Goal: Information Seeking & Learning: Learn about a topic

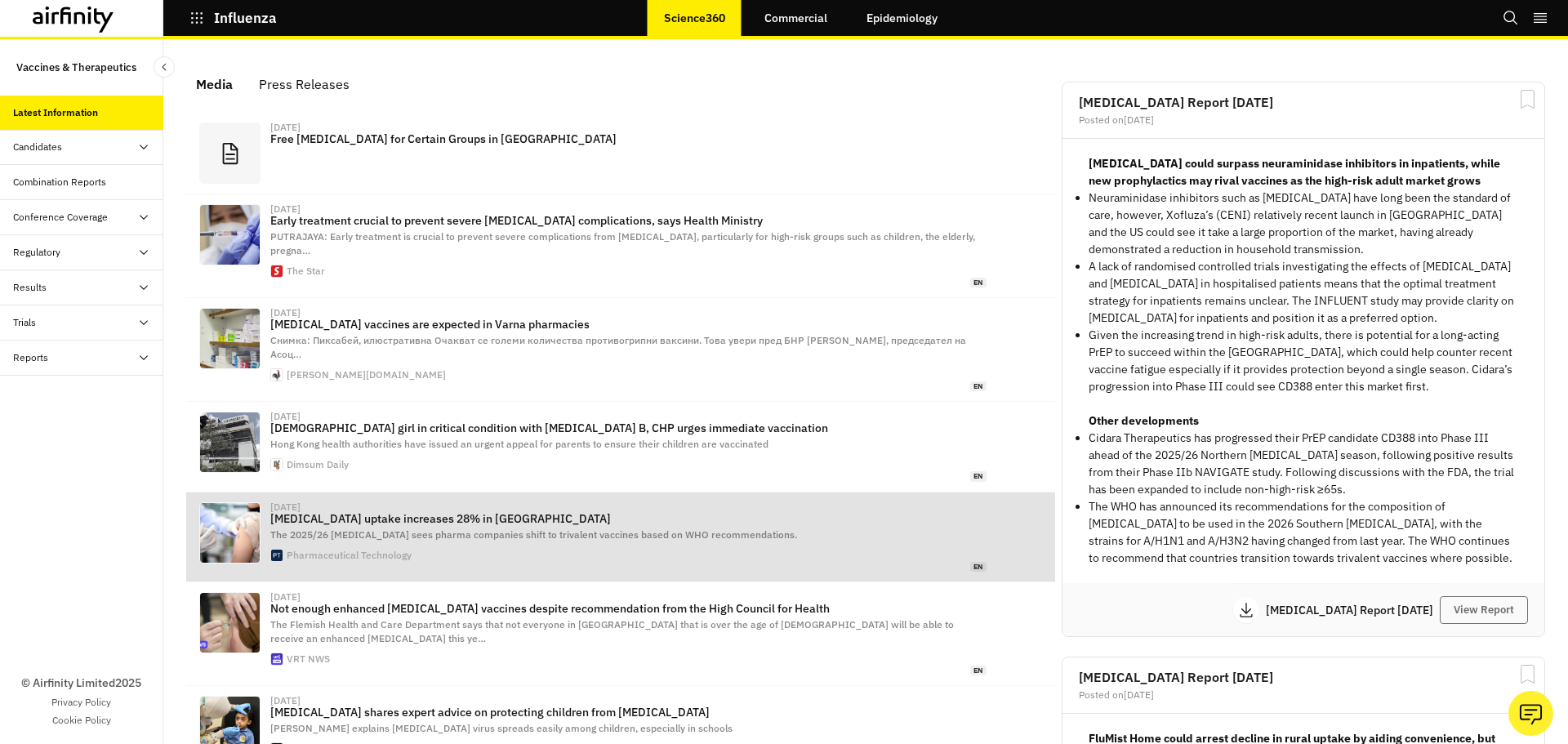
scroll to position [1009, 478]
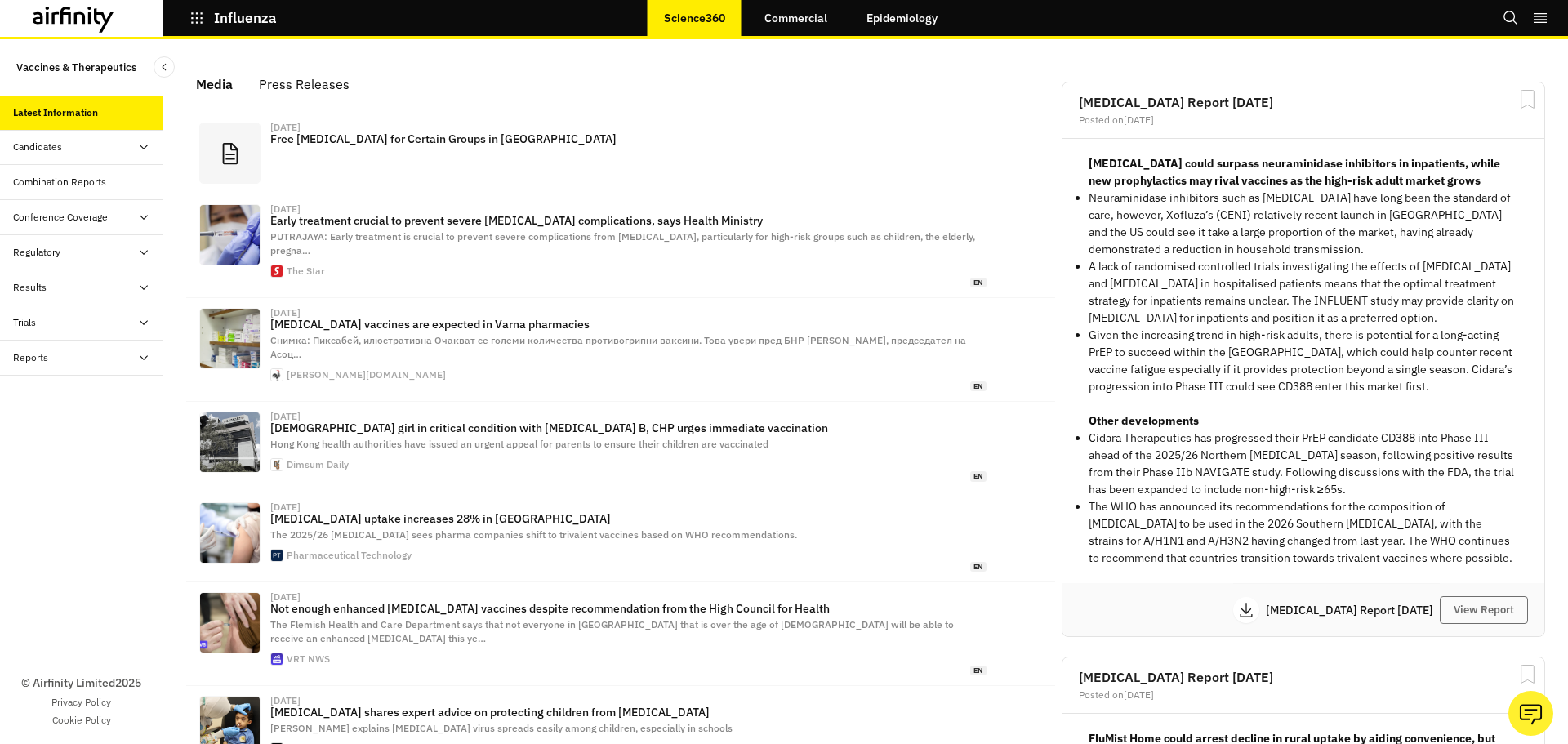
click at [79, 151] on div "Candidates" at bounding box center [88, 146] width 151 height 14
click at [57, 183] on div "Dashboard" at bounding box center [50, 182] width 47 height 14
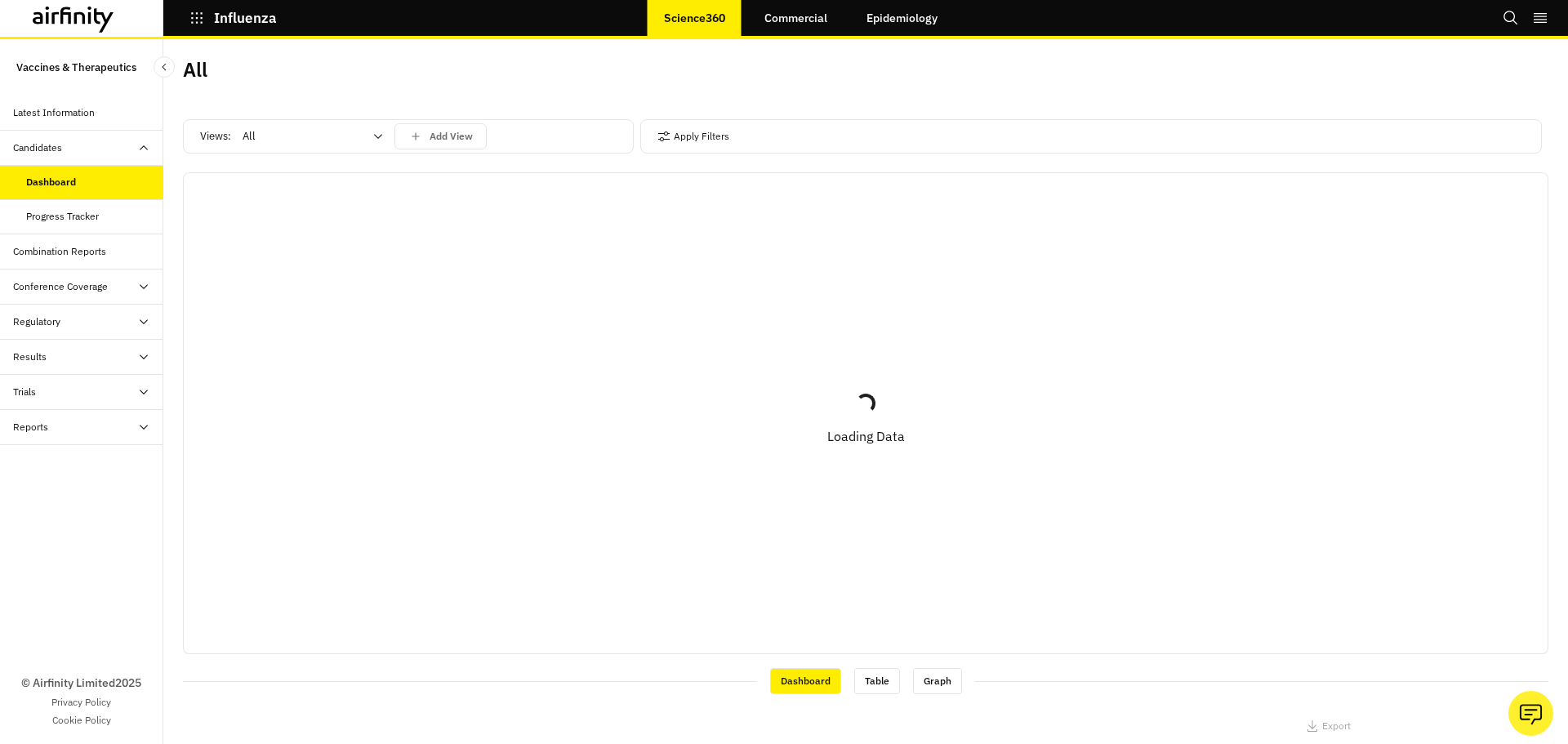
click at [359, 128] on div at bounding box center [303, 136] width 121 height 19
click at [287, 204] on p "Vaccines" at bounding box center [265, 206] width 43 height 16
click at [681, 136] on button "Apply Filters" at bounding box center [693, 136] width 72 height 26
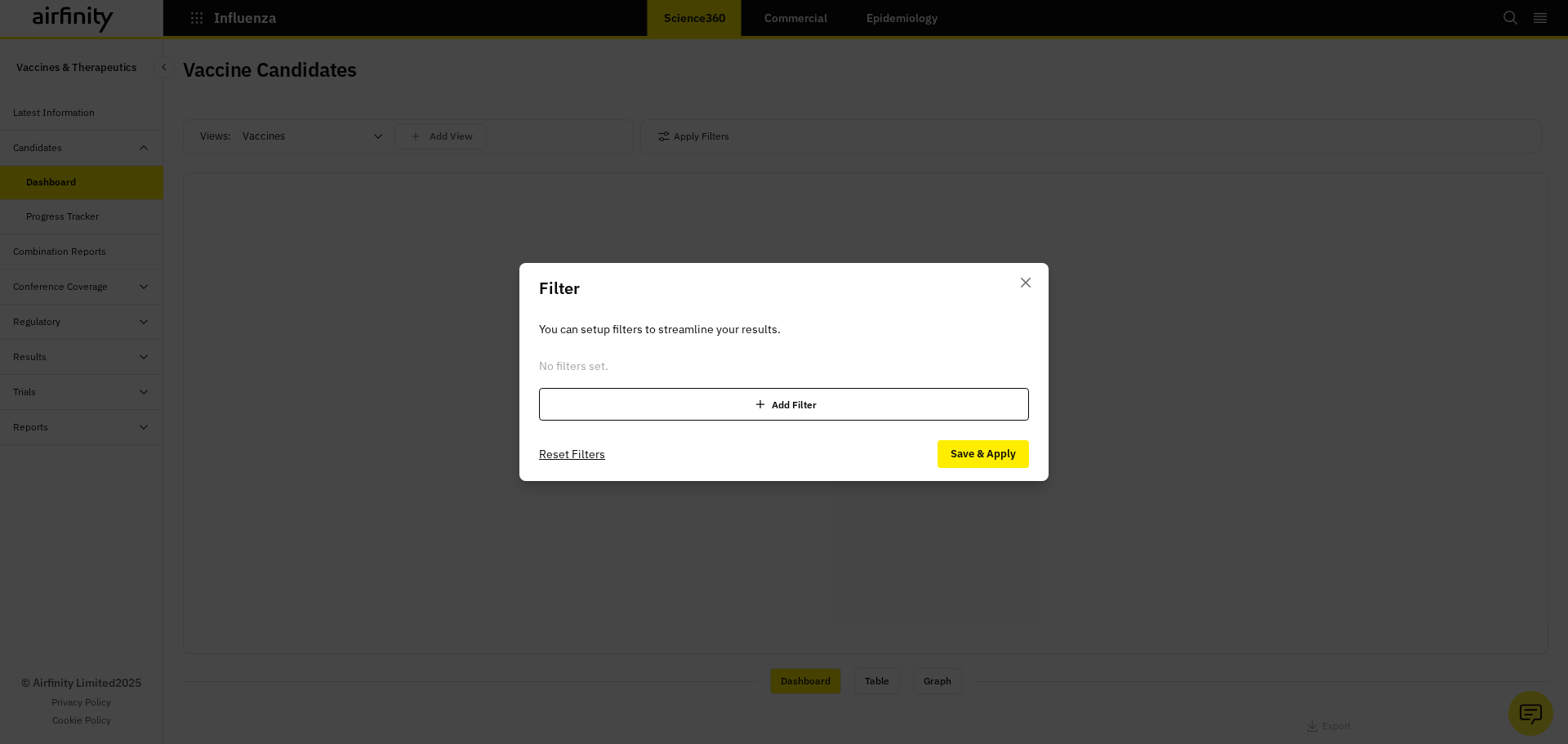
click at [712, 396] on div "Add Filter" at bounding box center [784, 404] width 490 height 33
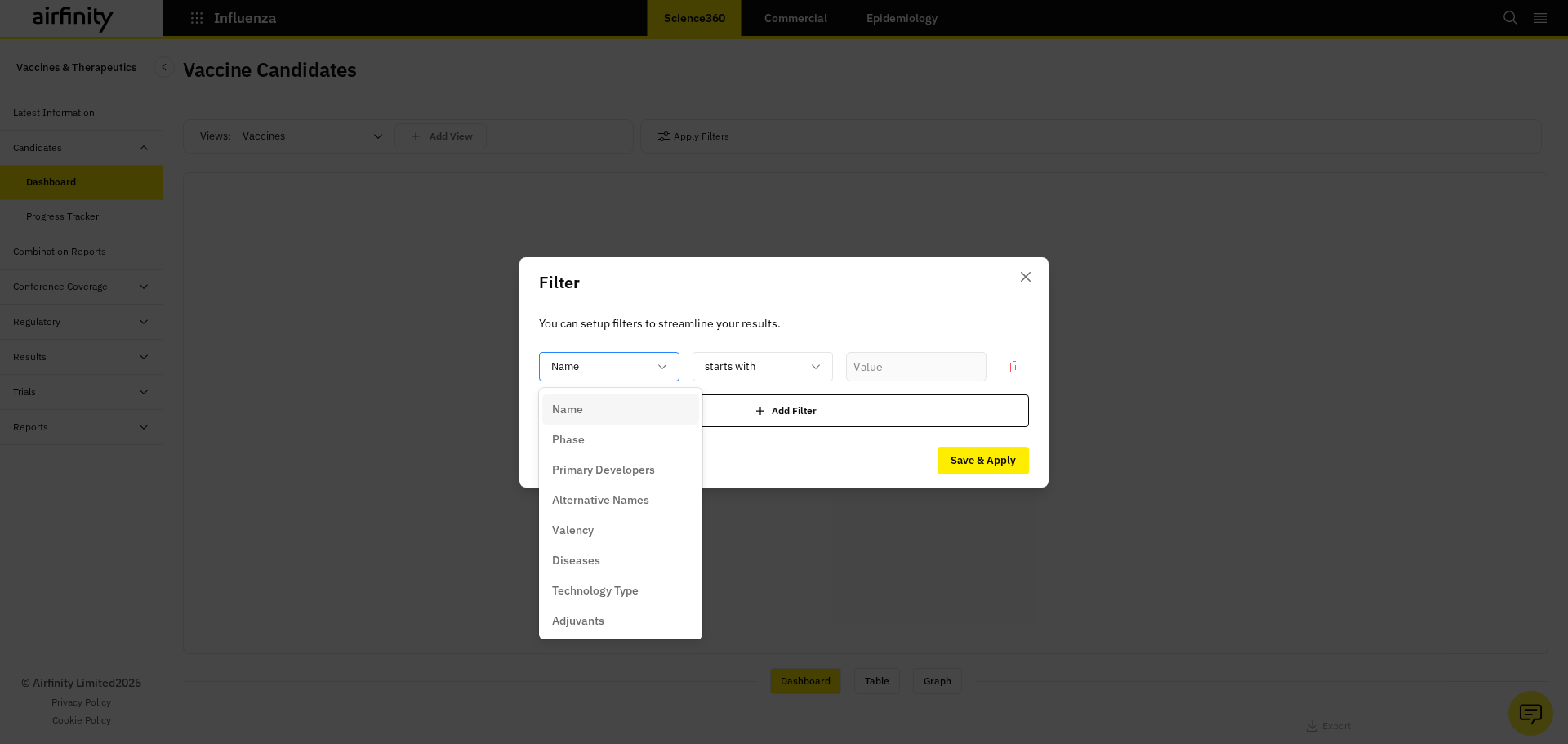
click at [616, 366] on div at bounding box center [599, 366] width 96 height 20
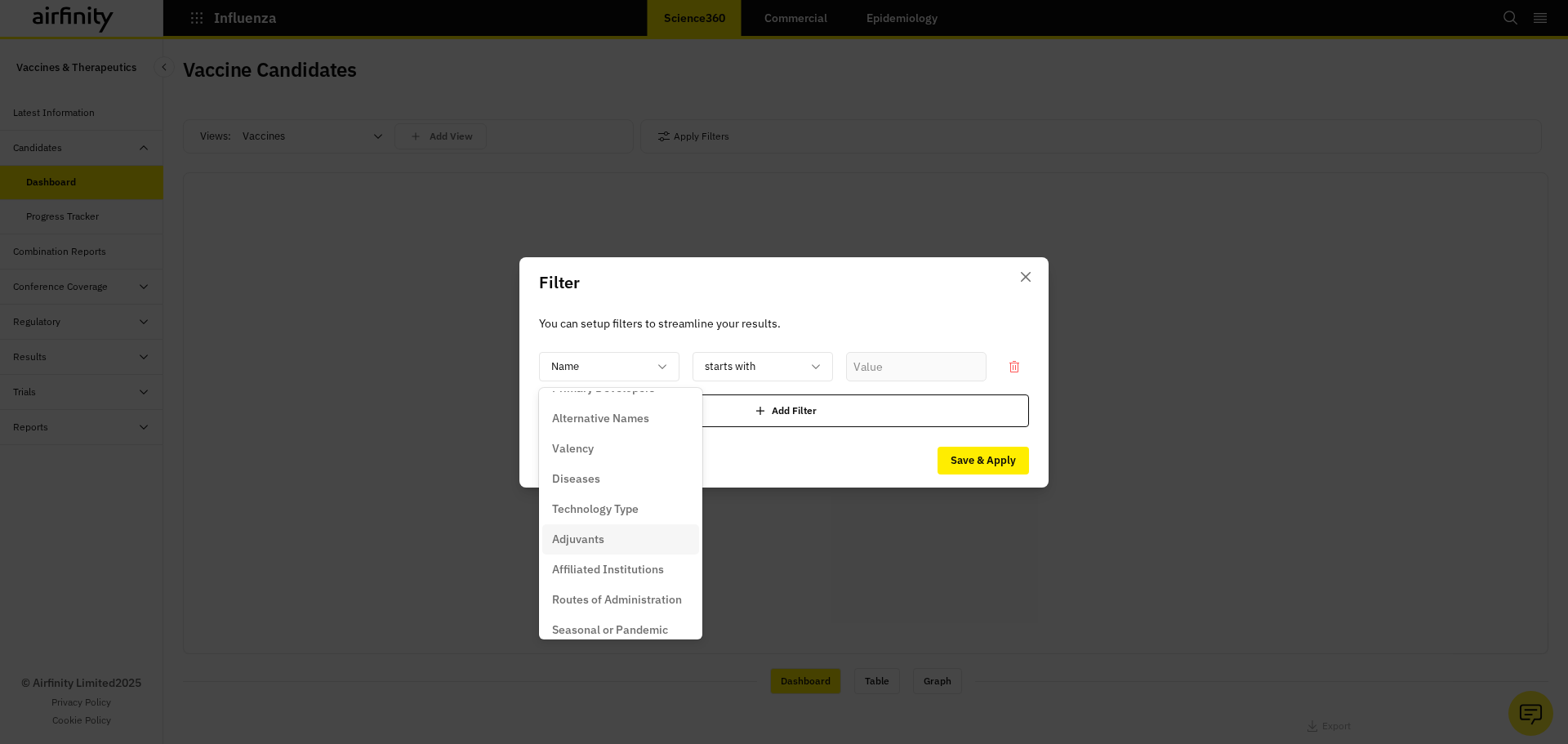
click at [609, 540] on div "Adjuvants" at bounding box center [620, 539] width 137 height 17
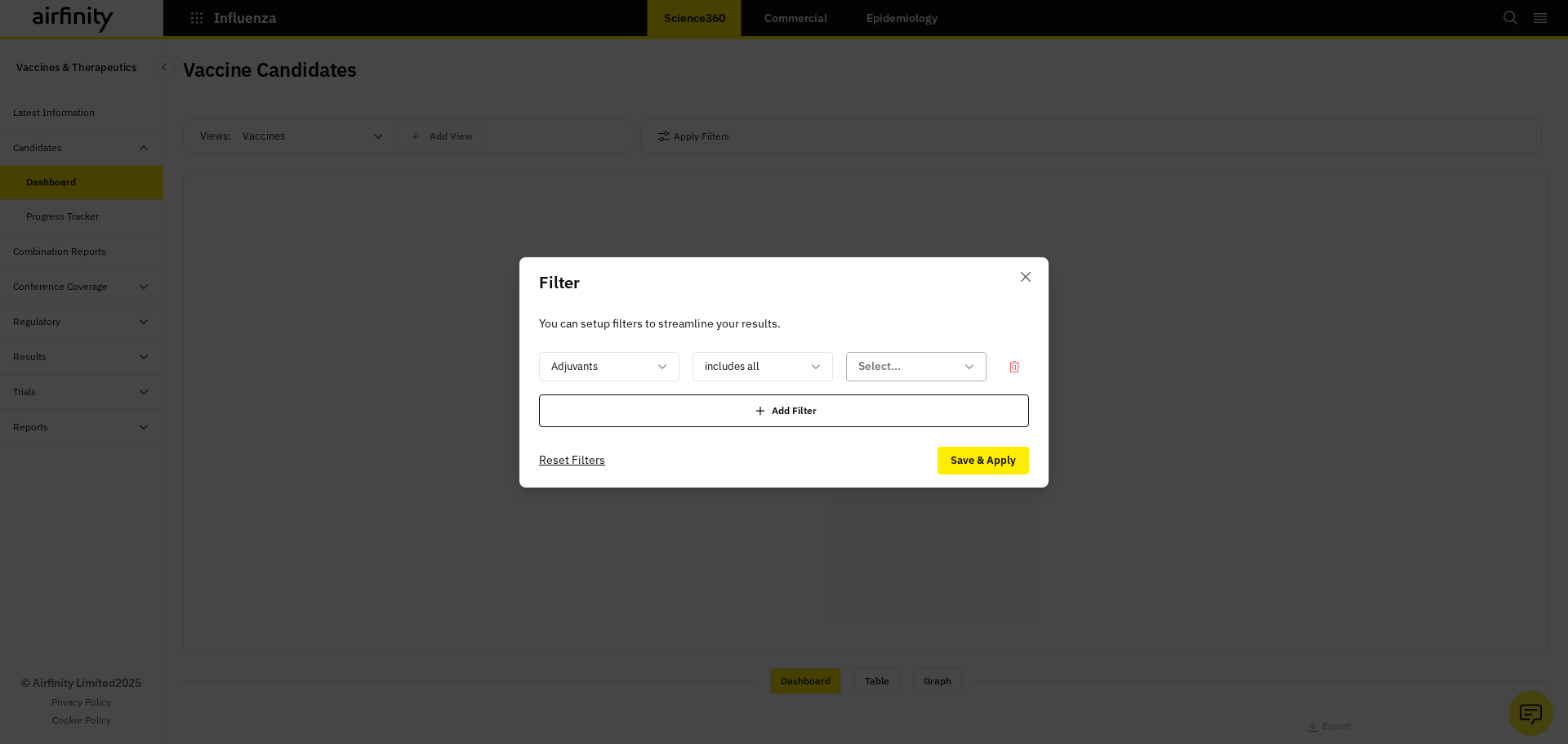
click at [922, 368] on div at bounding box center [906, 366] width 96 height 20
click at [900, 327] on p "You can setup filters to streamline your results." at bounding box center [784, 323] width 490 height 18
click at [1019, 275] on button "Close" at bounding box center [1025, 276] width 26 height 26
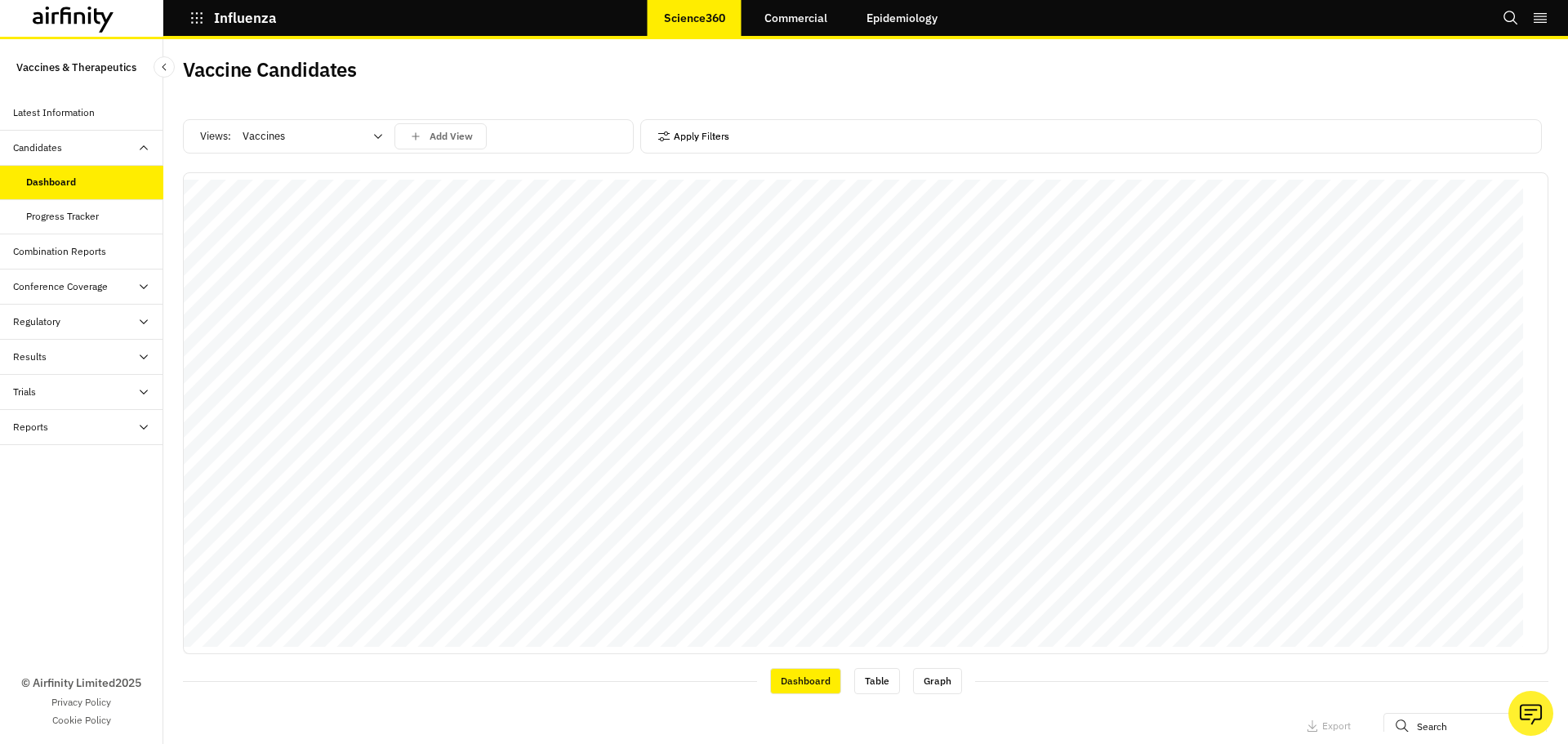
click at [667, 134] on button "Apply Filters" at bounding box center [693, 136] width 72 height 26
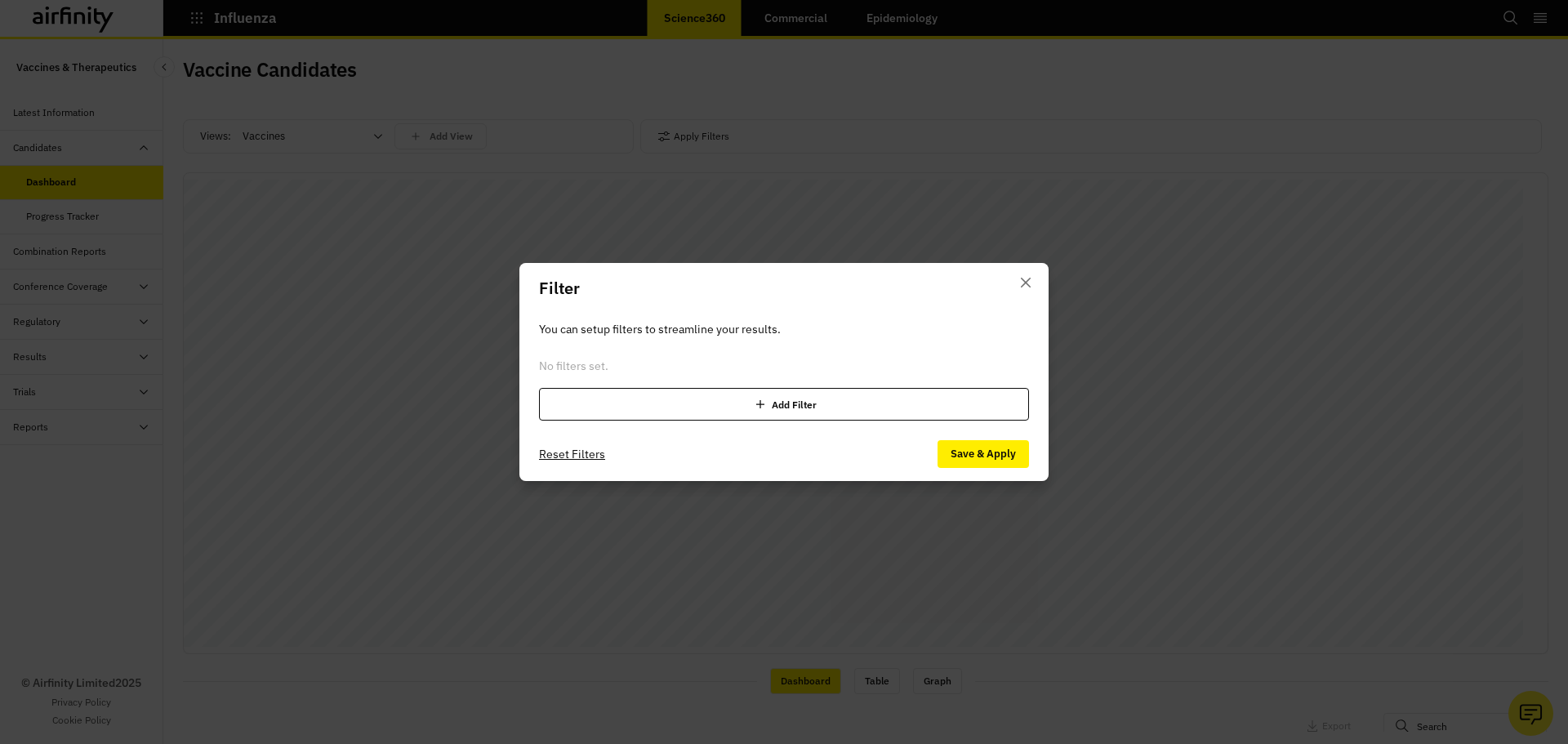
click at [660, 416] on div "Add Filter" at bounding box center [784, 404] width 490 height 33
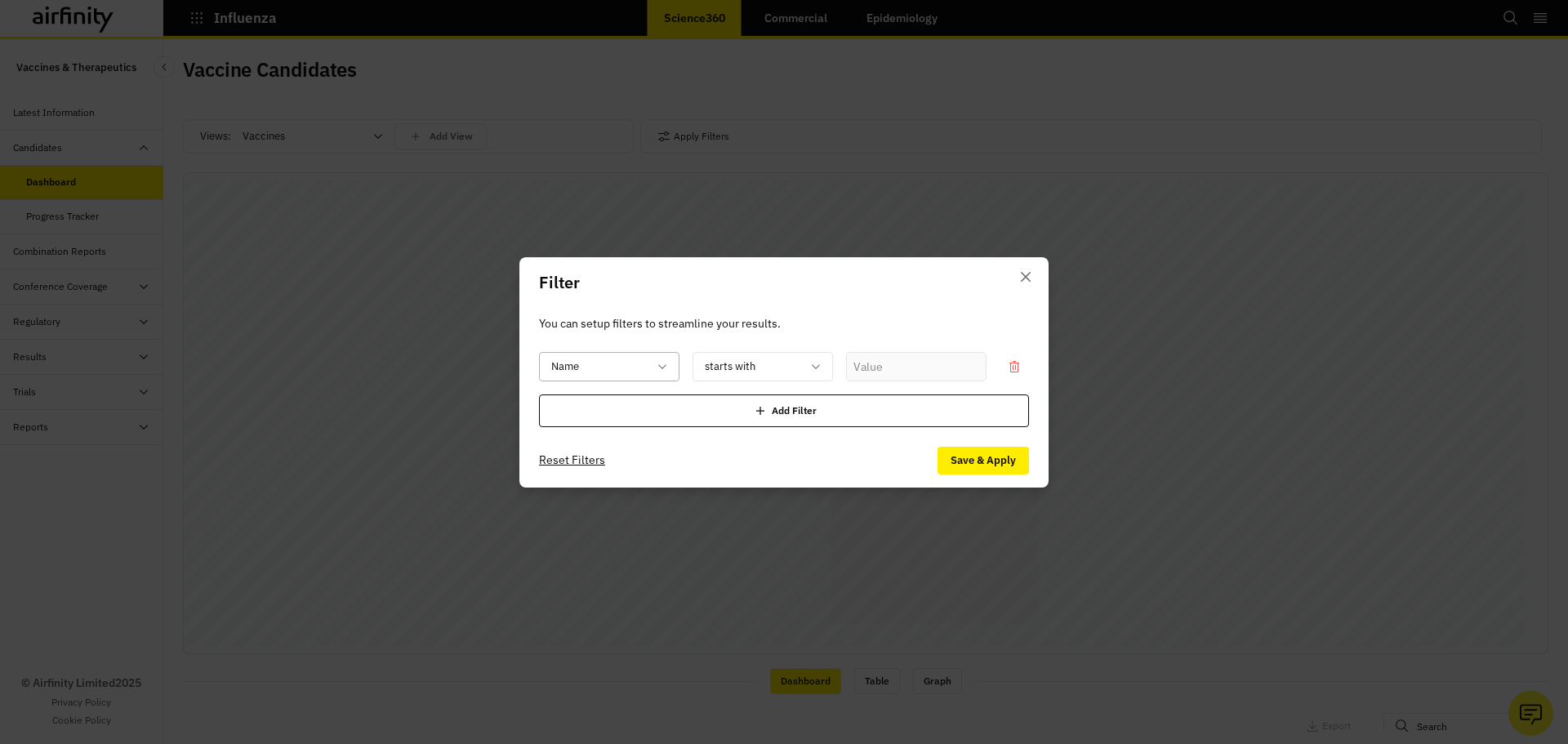
click at [615, 358] on div at bounding box center [599, 366] width 96 height 20
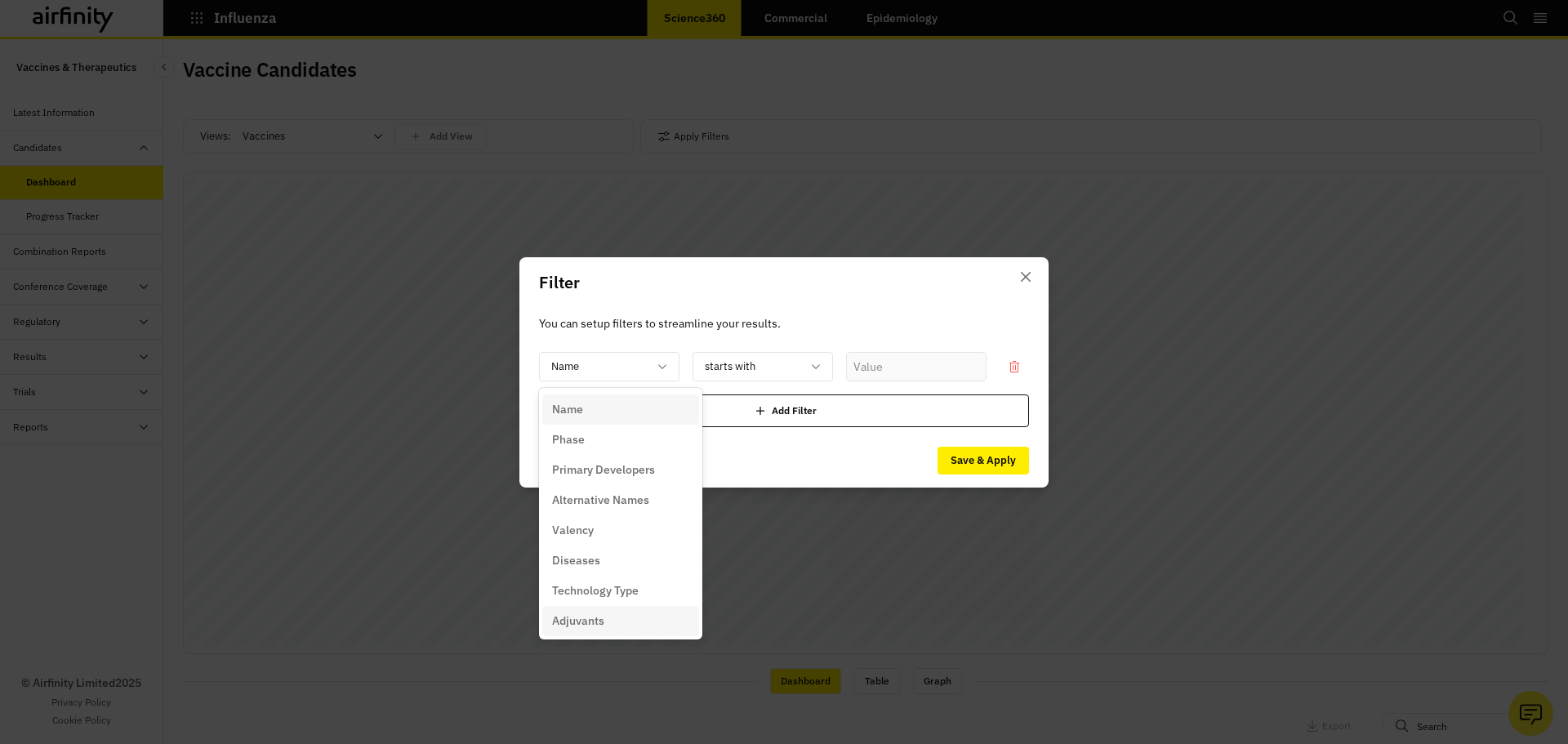
click at [608, 618] on div "Adjuvants" at bounding box center [620, 621] width 137 height 17
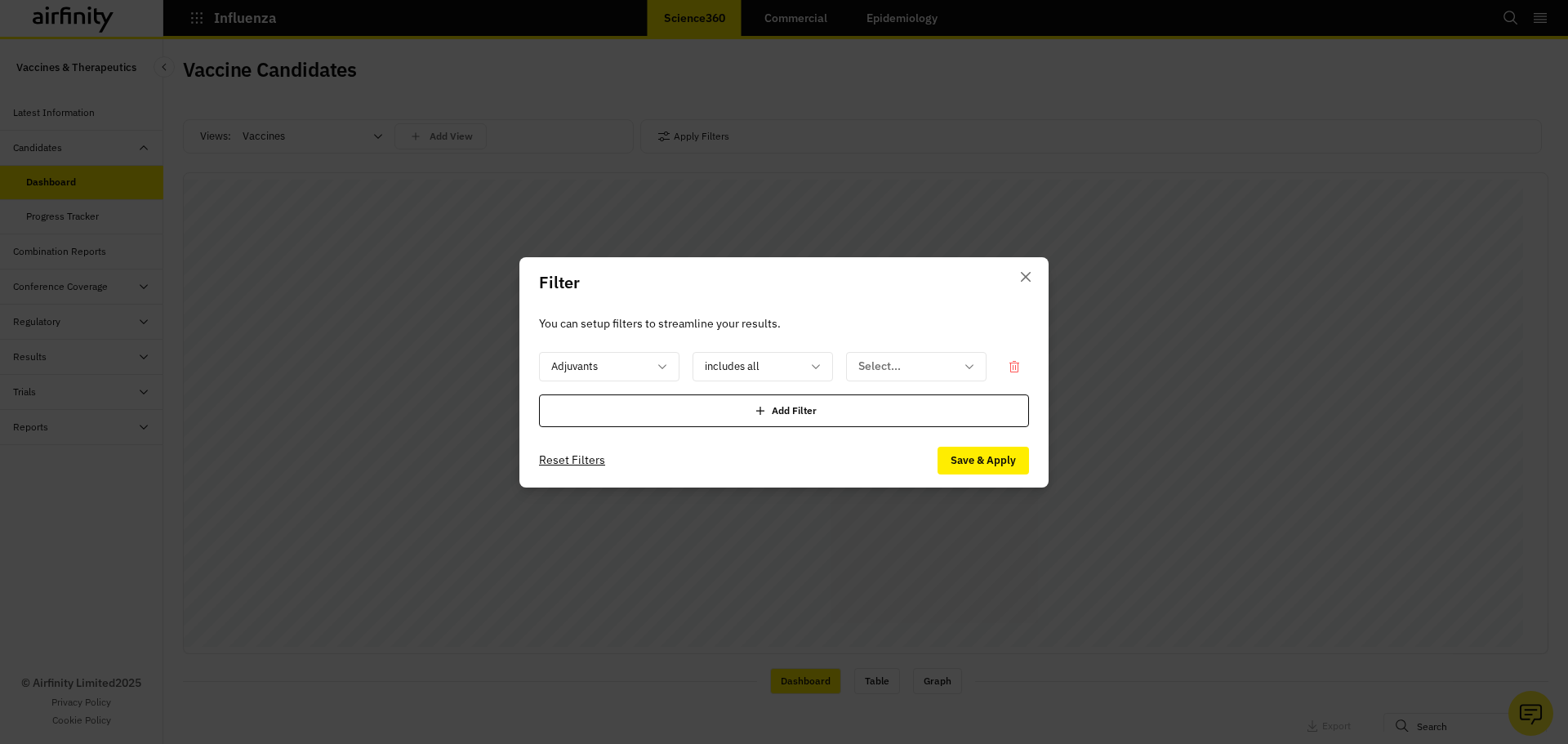
click at [912, 386] on div "option Adjuvants, selected. Adjuvants includes all Select... Add Filter" at bounding box center [784, 389] width 490 height 75
click at [917, 374] on div at bounding box center [906, 366] width 96 height 20
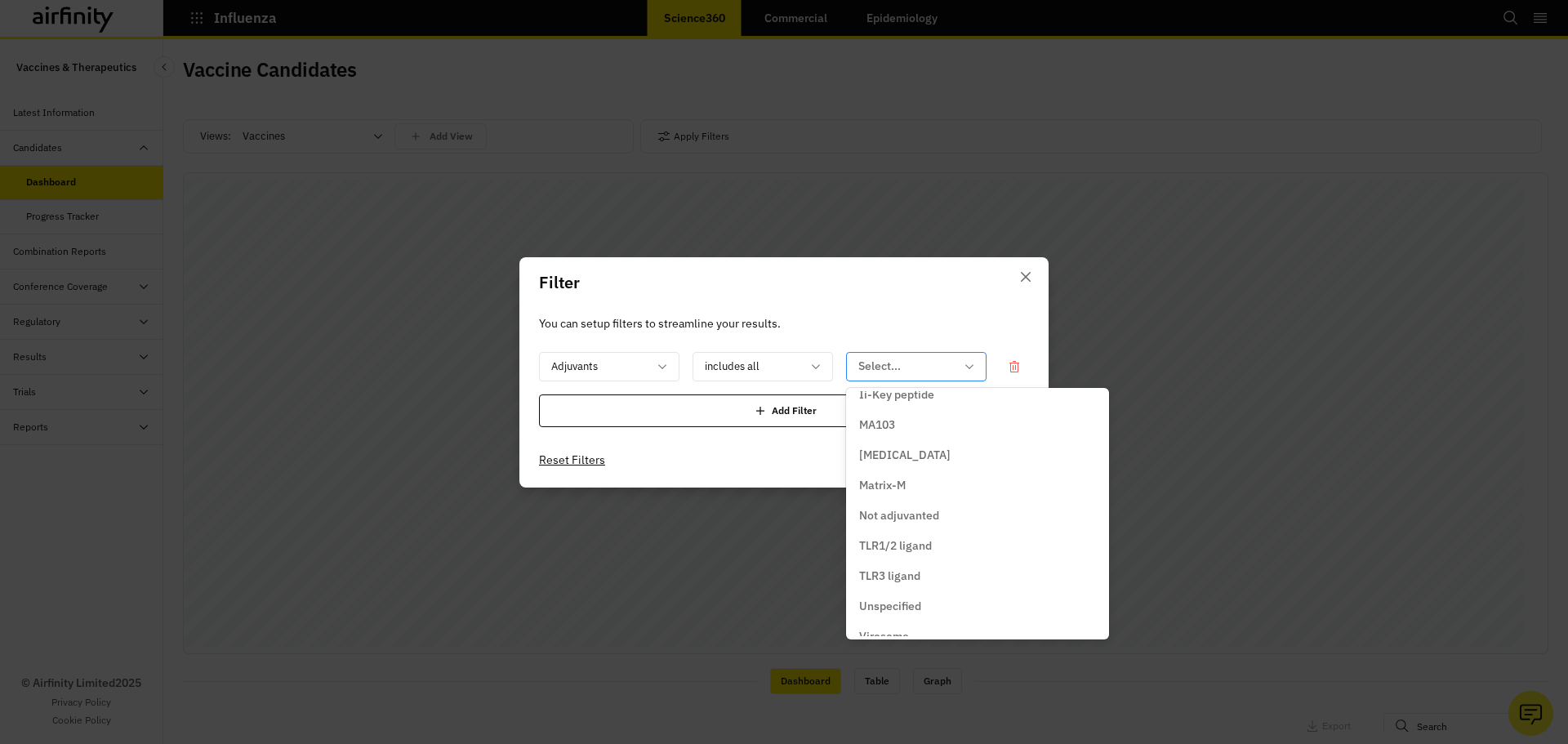
scroll to position [245, 0]
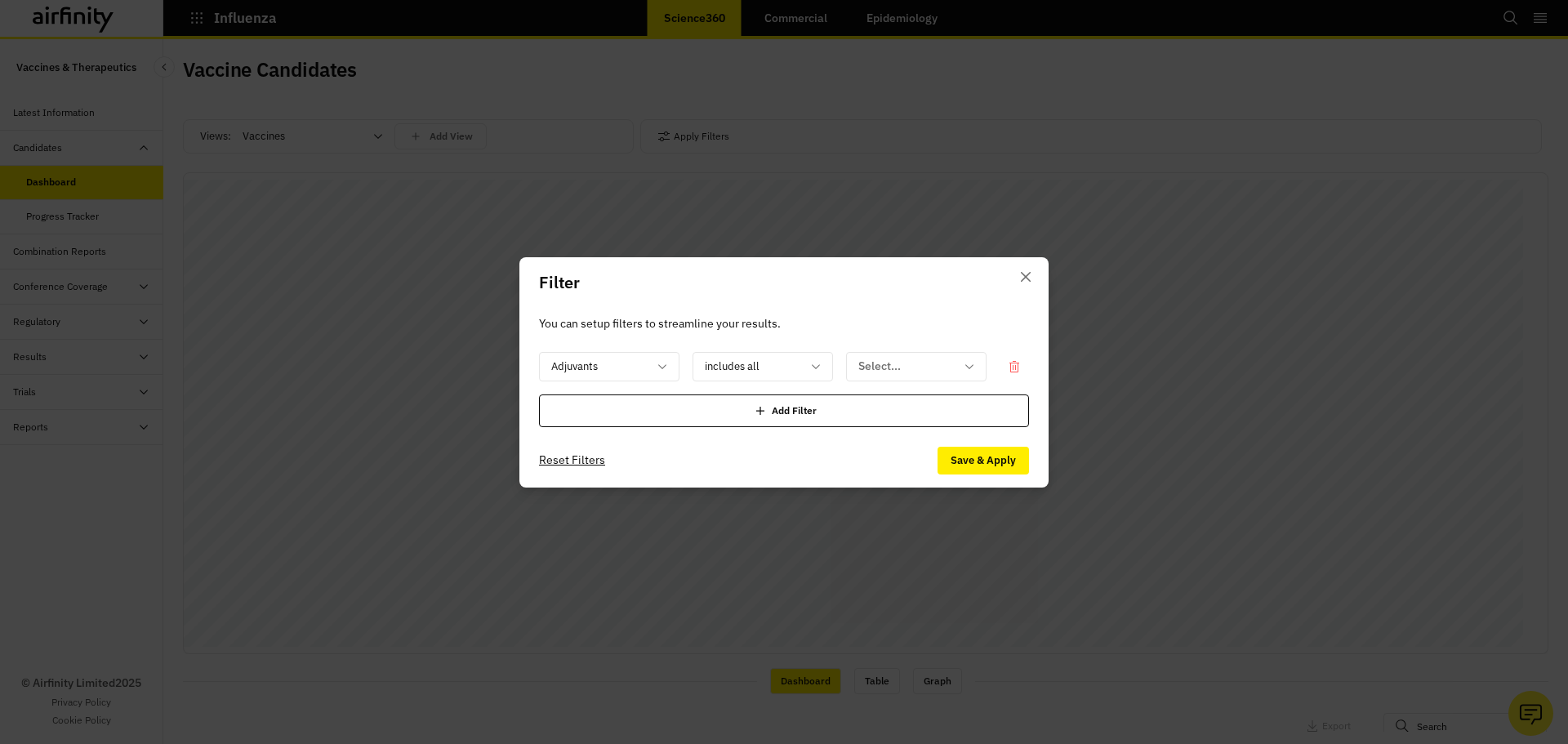
click at [954, 297] on header "Filter" at bounding box center [784, 283] width 529 height 50
click at [1015, 279] on button "Close" at bounding box center [1025, 276] width 26 height 26
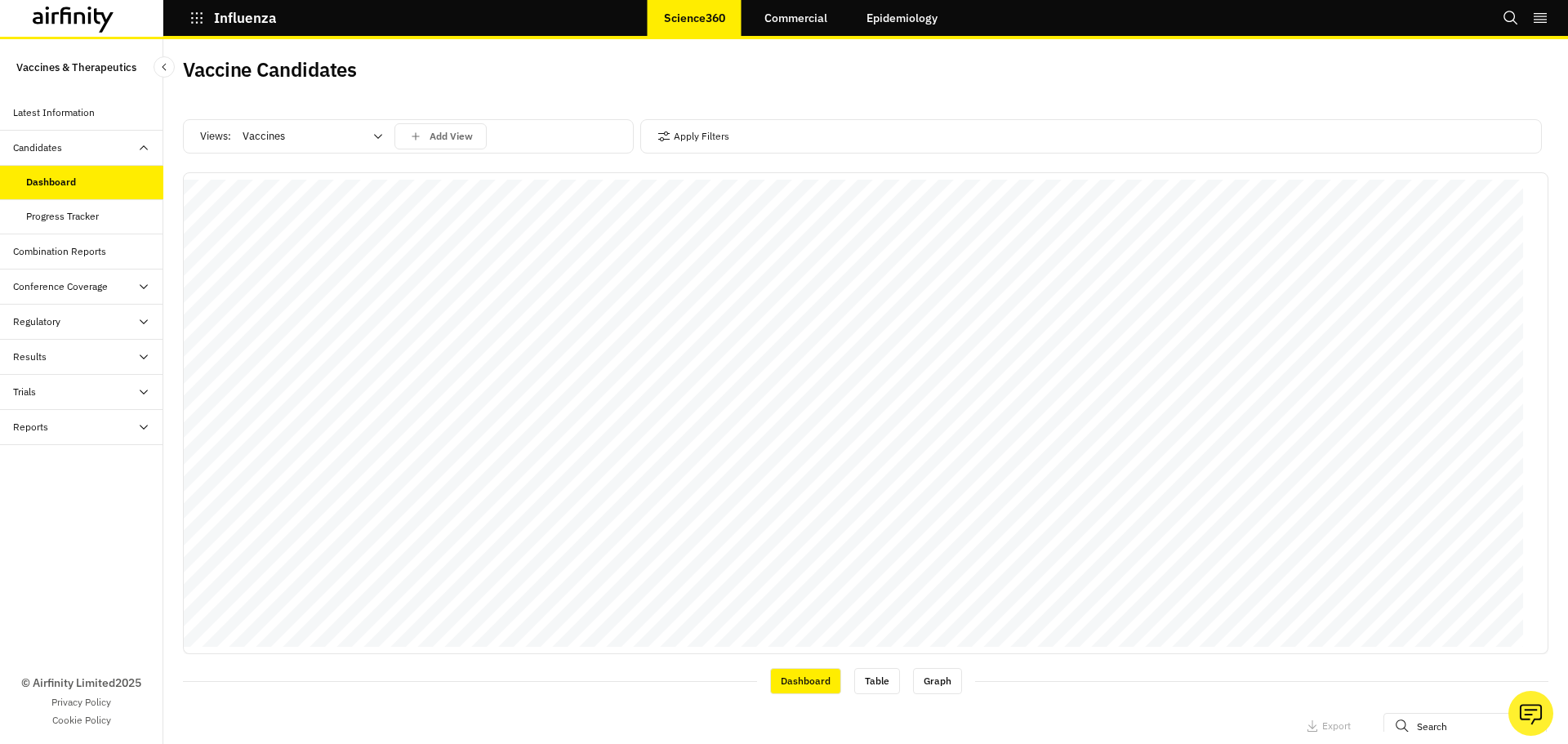
click at [183, 20] on div "Influenza" at bounding box center [245, 18] width 163 height 28
click at [195, 19] on icon "button" at bounding box center [196, 18] width 14 height 14
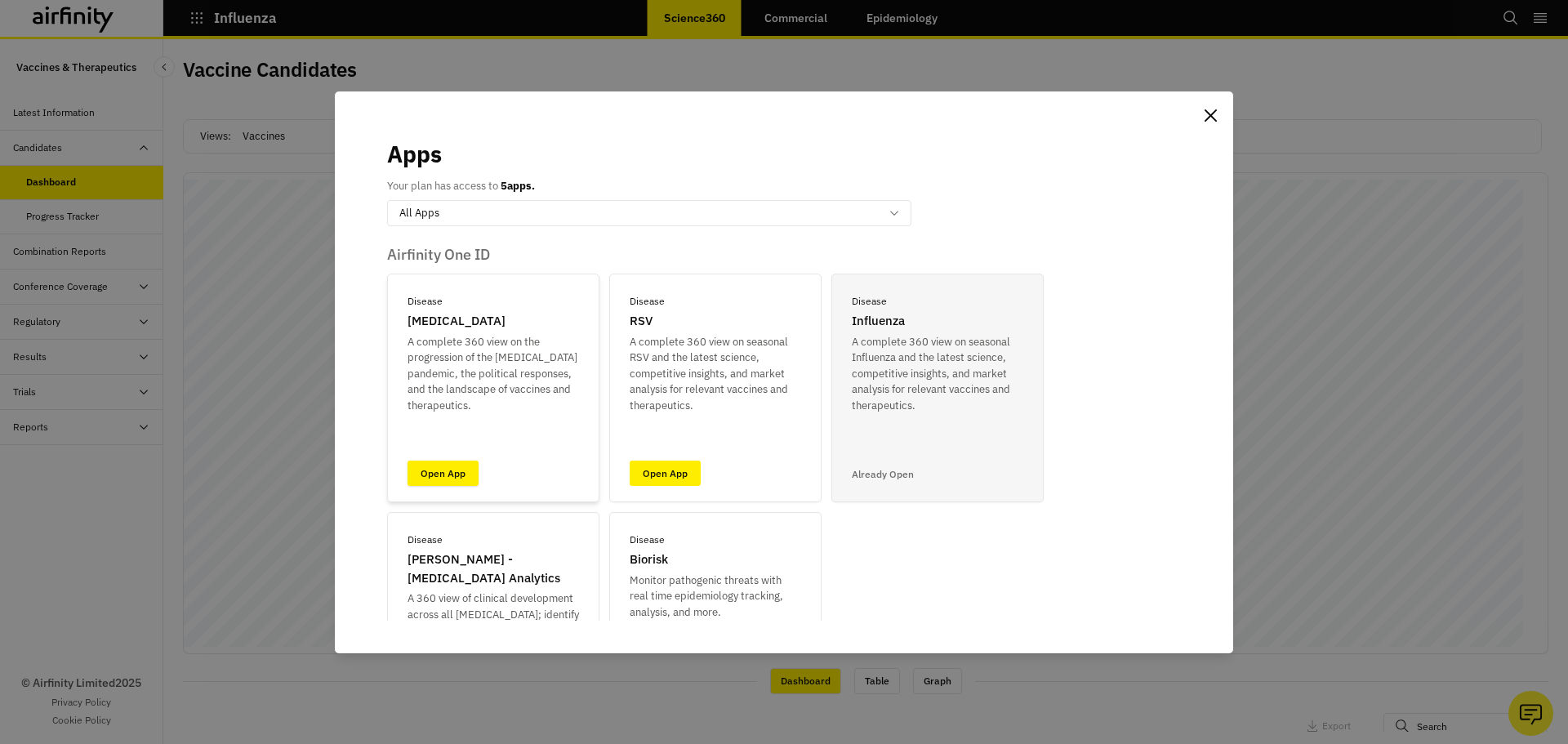
click at [451, 478] on link "Open App" at bounding box center [443, 473] width 71 height 25
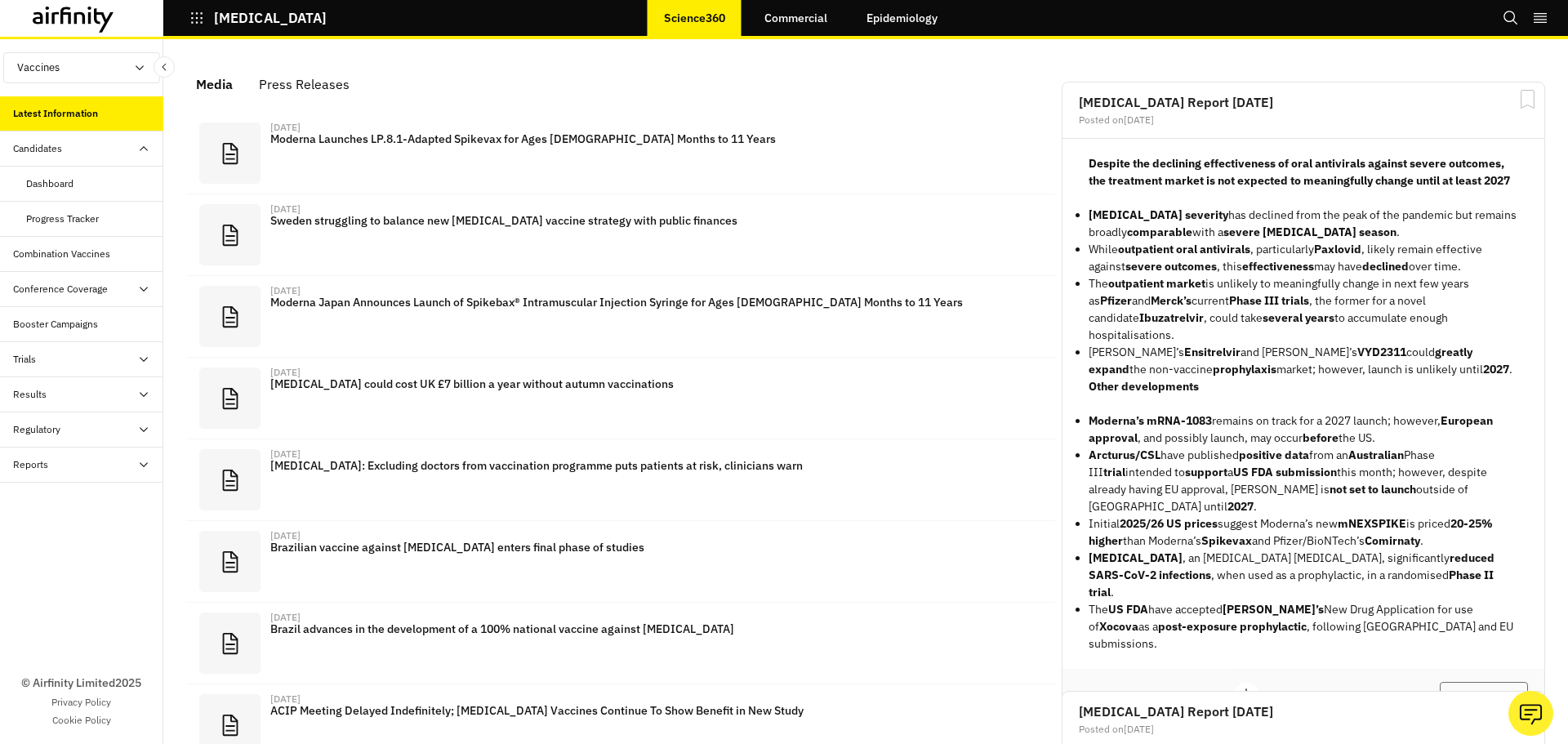
scroll to position [1007, 478]
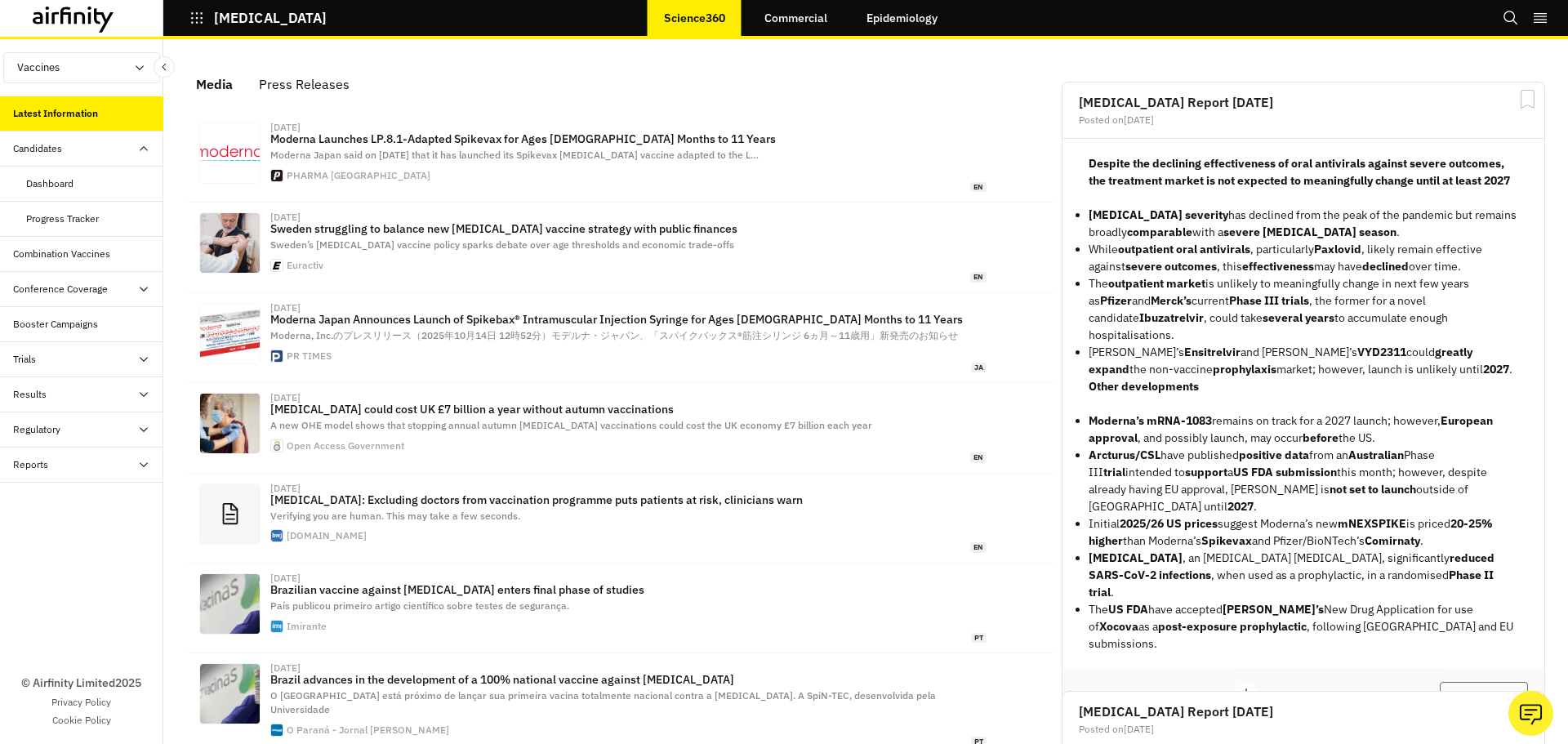
click at [59, 186] on div "Dashboard" at bounding box center [50, 183] width 47 height 14
